Goal: Task Accomplishment & Management: Manage account settings

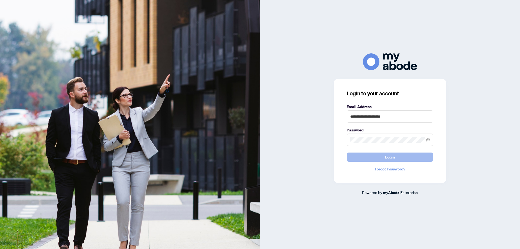
click at [390, 156] on span "Login" at bounding box center [390, 157] width 10 height 9
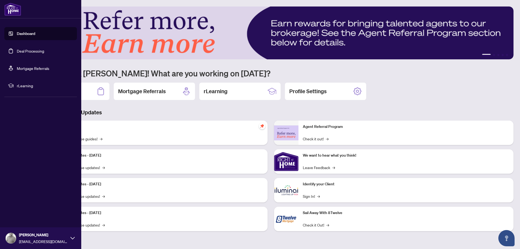
click at [17, 33] on link "Dashboard" at bounding box center [26, 33] width 18 height 5
click at [25, 33] on link "Dashboard" at bounding box center [26, 33] width 18 height 5
click at [23, 51] on link "Deal Processing" at bounding box center [30, 50] width 27 height 5
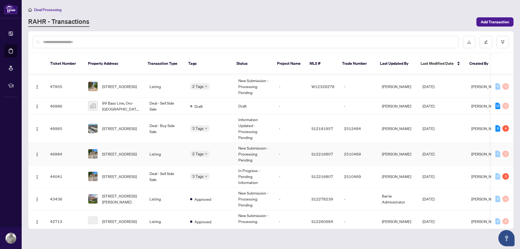
scroll to position [31, 0]
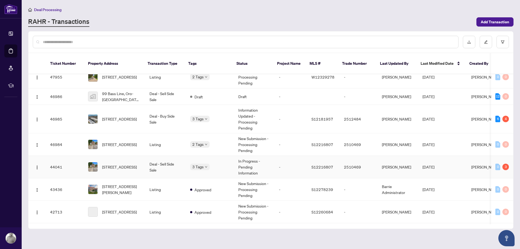
click at [159, 159] on td "Deal - Sell Side Sale" at bounding box center [165, 167] width 41 height 22
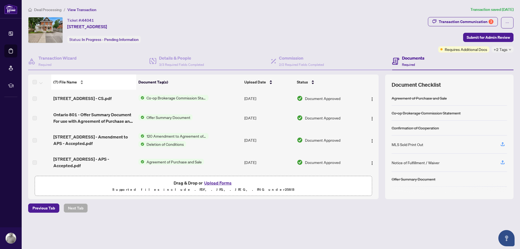
click at [82, 80] on div "(7) File Name" at bounding box center [93, 82] width 80 height 6
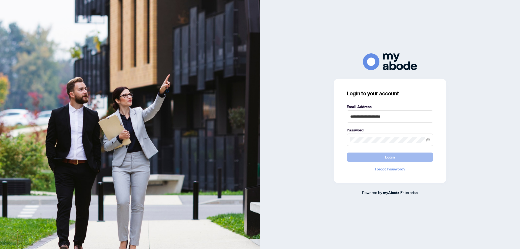
click at [392, 156] on span "Login" at bounding box center [390, 157] width 10 height 9
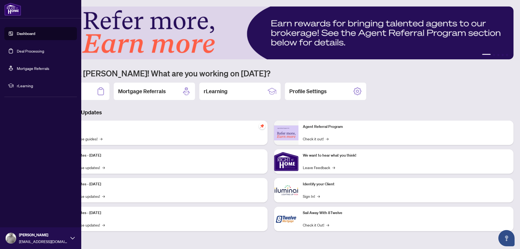
click at [17, 51] on link "Deal Processing" at bounding box center [30, 50] width 27 height 5
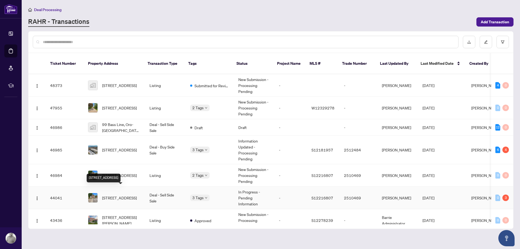
click at [120, 195] on span "[STREET_ADDRESS]" at bounding box center [119, 198] width 35 height 6
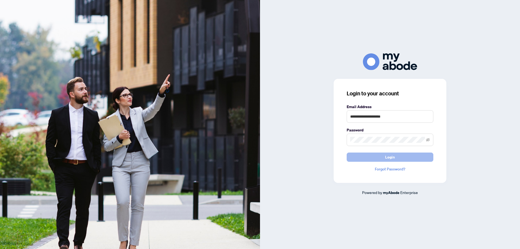
click at [392, 155] on span "Login" at bounding box center [390, 157] width 10 height 9
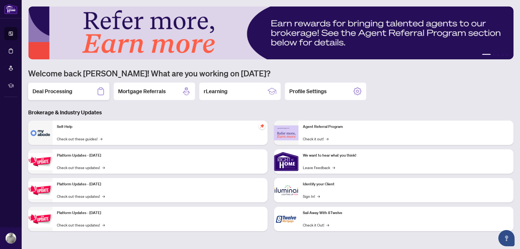
click at [58, 90] on h2 "Deal Processing" at bounding box center [52, 91] width 40 height 8
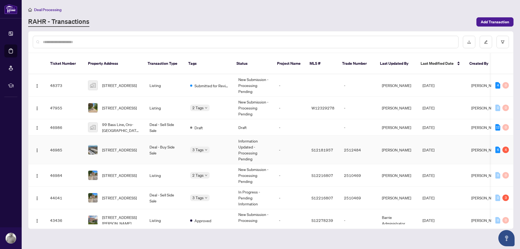
click at [151, 143] on td "Deal - Buy Side Sale" at bounding box center [165, 150] width 41 height 28
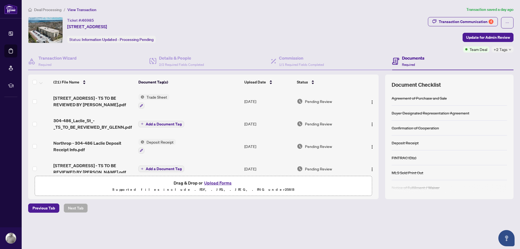
scroll to position [31, 0]
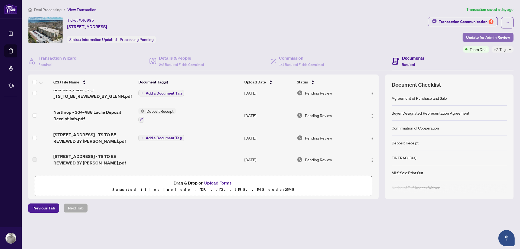
click at [488, 37] on span "Update for Admin Review" at bounding box center [488, 37] width 44 height 9
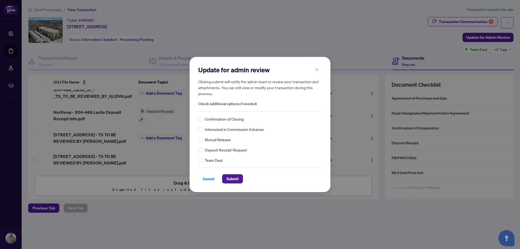
click at [319, 71] on button "button" at bounding box center [316, 69] width 11 height 9
